Goal: Ask a question

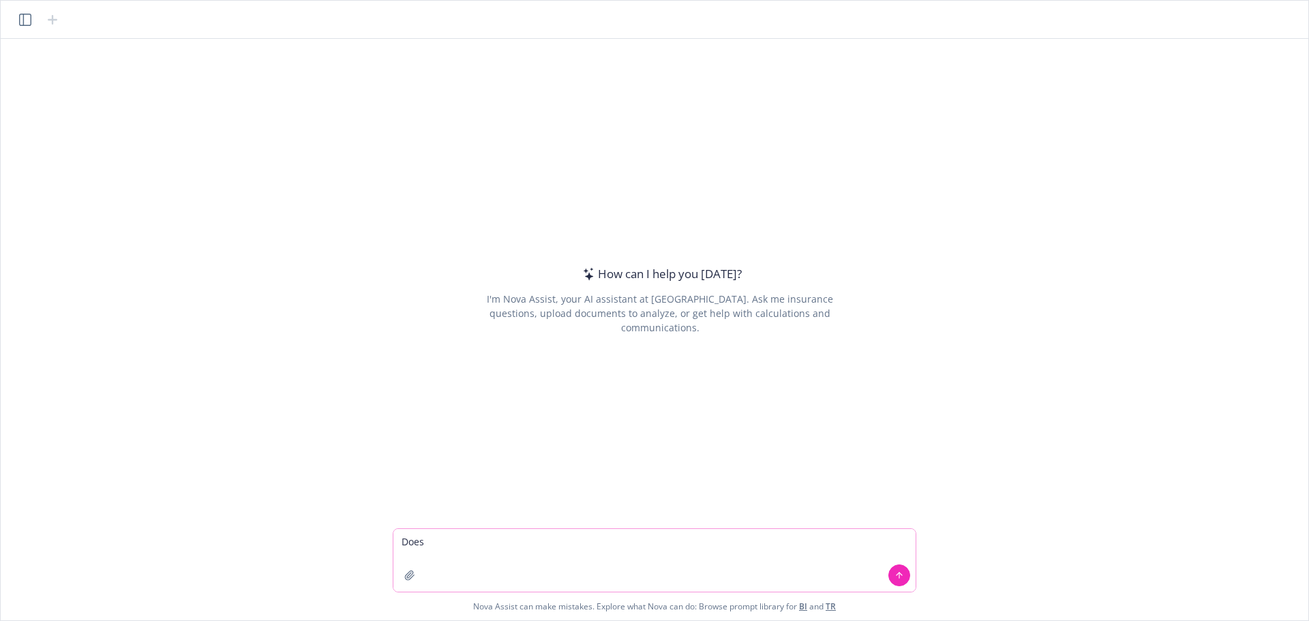
click at [503, 553] on textarea "Does" at bounding box center [654, 560] width 522 height 63
type textarea "Does CAFP offer loss of use"
